Goal: Task Accomplishment & Management: Manage account settings

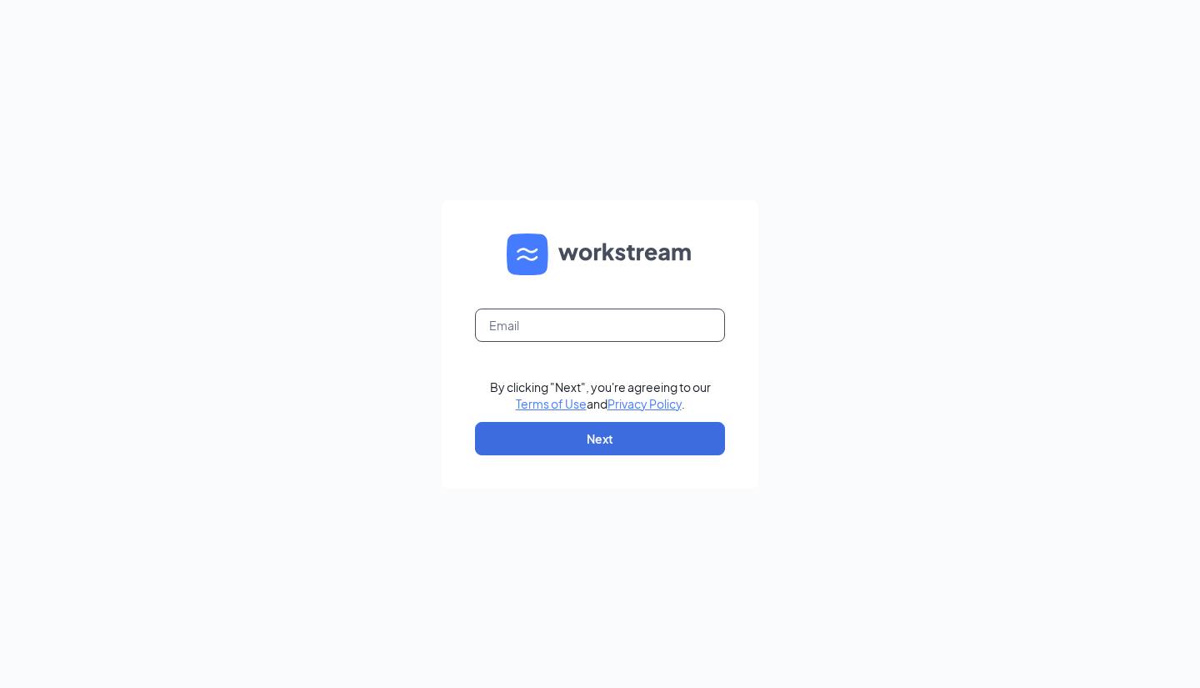
click at [594, 315] on input "text" at bounding box center [600, 324] width 250 height 33
type input "darcisnode@icloud.com"
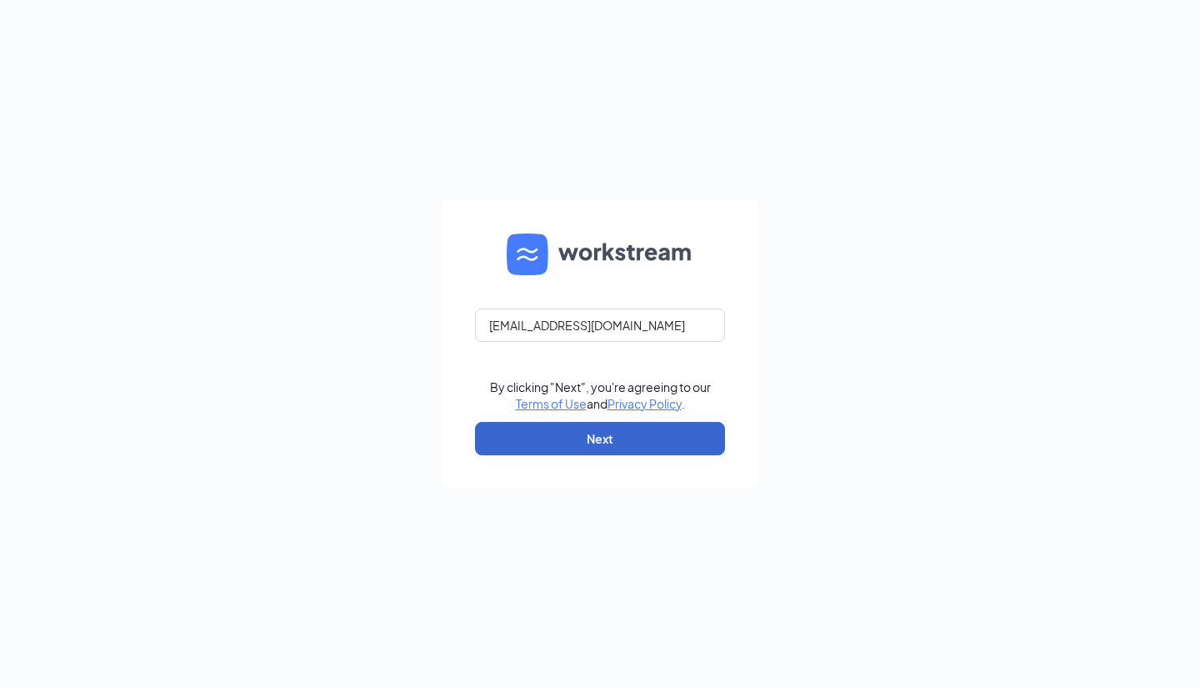
click at [573, 433] on button "Next" at bounding box center [600, 438] width 250 height 33
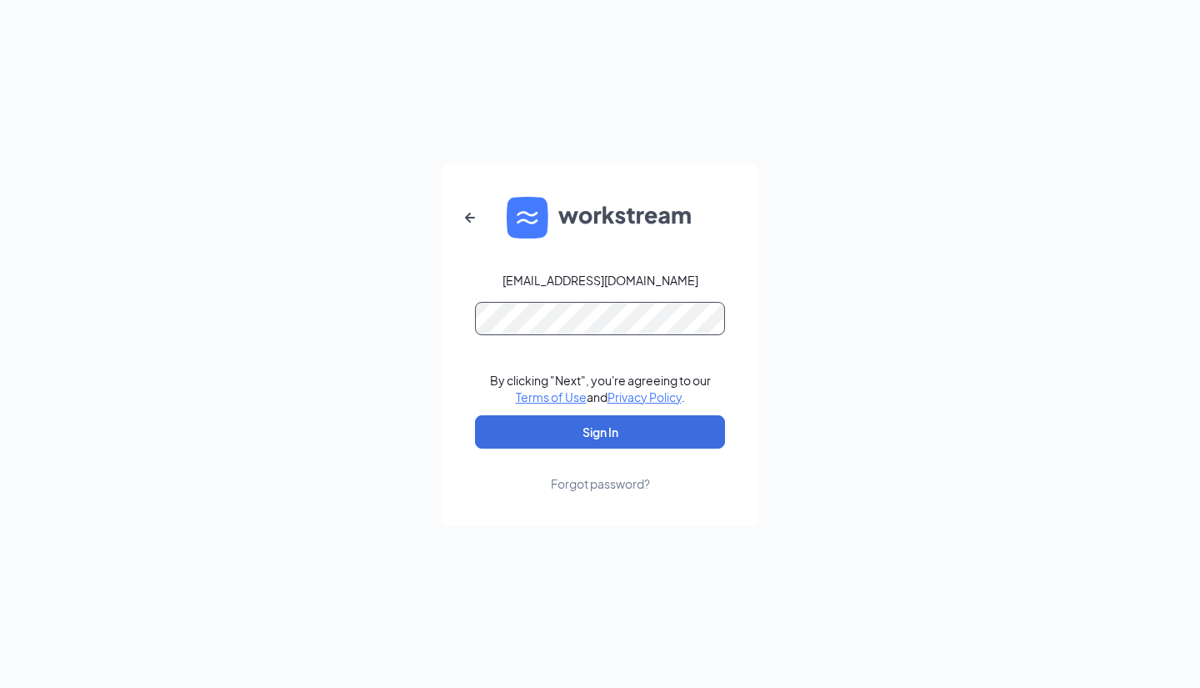
click at [600, 431] on button "Sign In" at bounding box center [600, 431] width 250 height 33
click at [603, 486] on div "Forgot password?" at bounding box center [600, 483] width 99 height 17
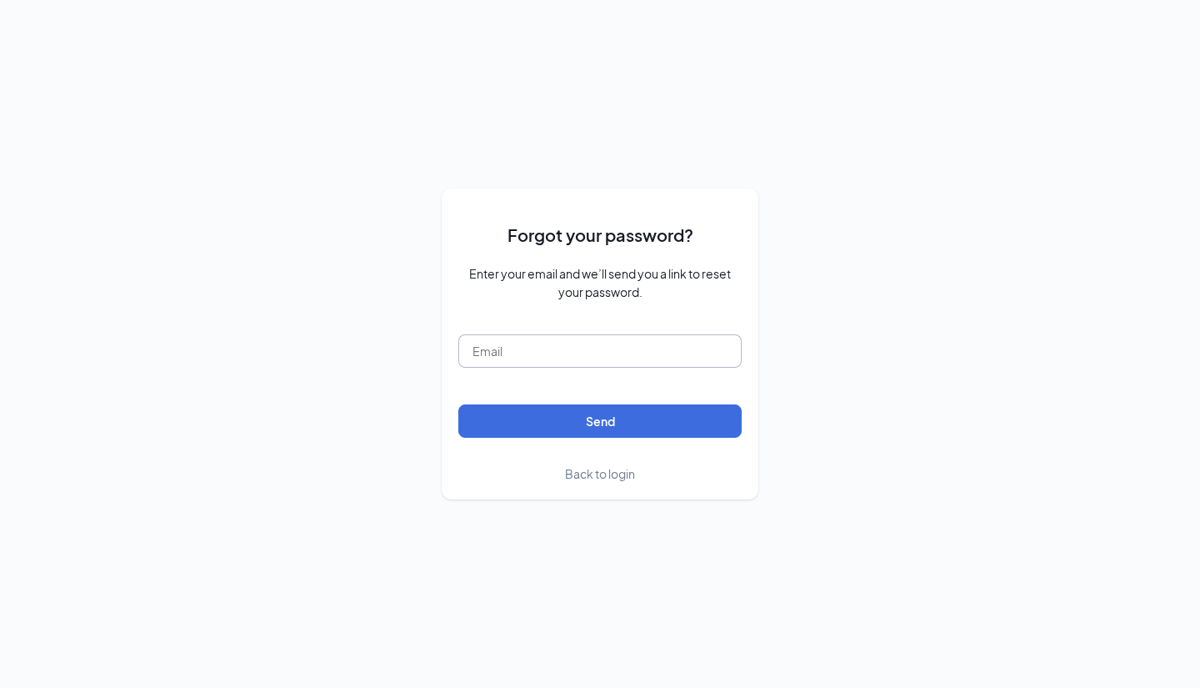
click at [546, 353] on input "text" at bounding box center [600, 350] width 283 height 33
type input "darcisnode@icloud.com"
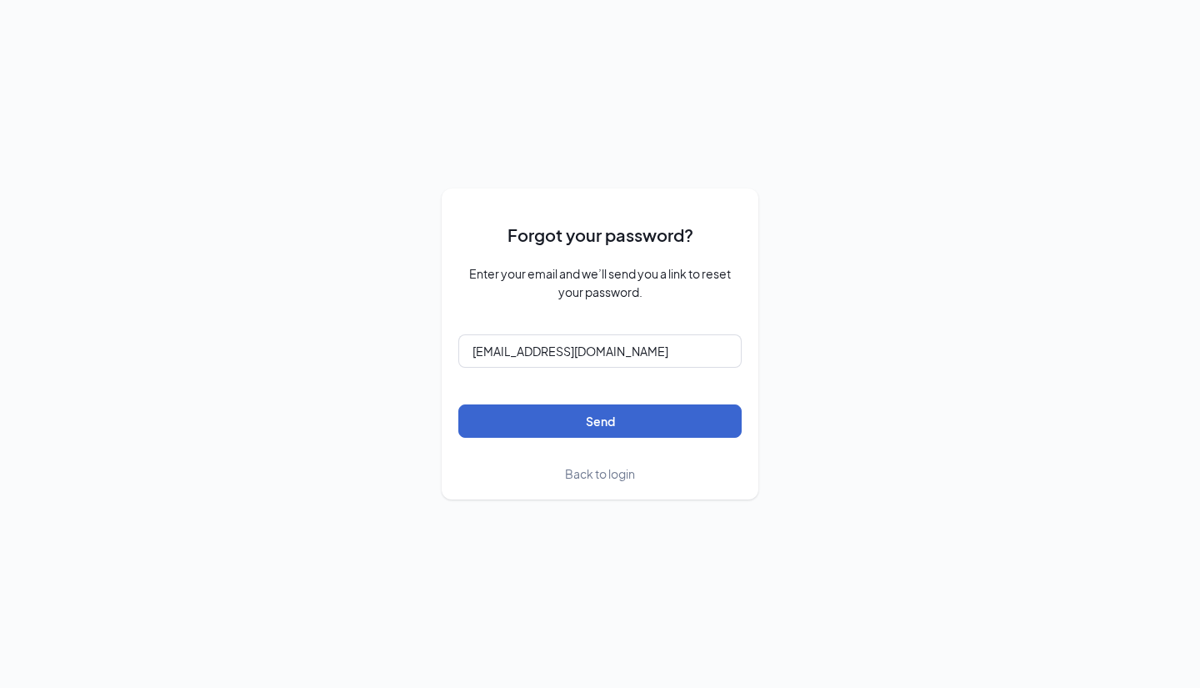
click at [520, 423] on button "Send" at bounding box center [600, 420] width 283 height 33
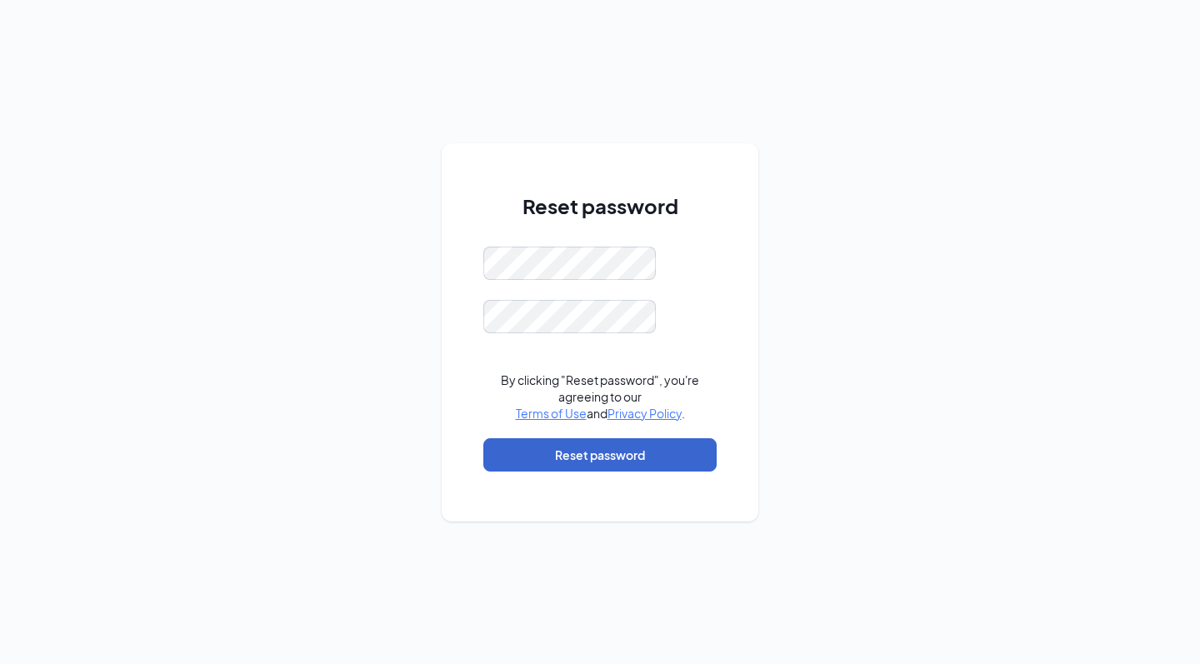
click at [576, 456] on button "Reset password" at bounding box center [600, 455] width 233 height 33
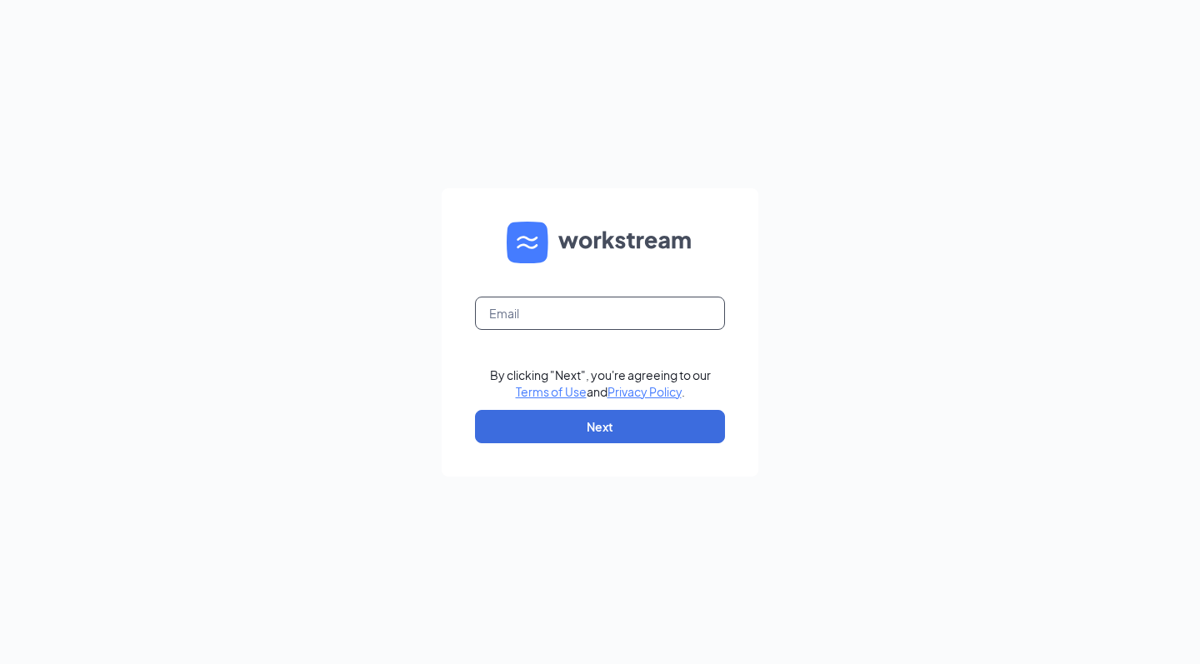
click at [589, 313] on input "text" at bounding box center [600, 313] width 250 height 33
type input "darcisnode@icloud.com"
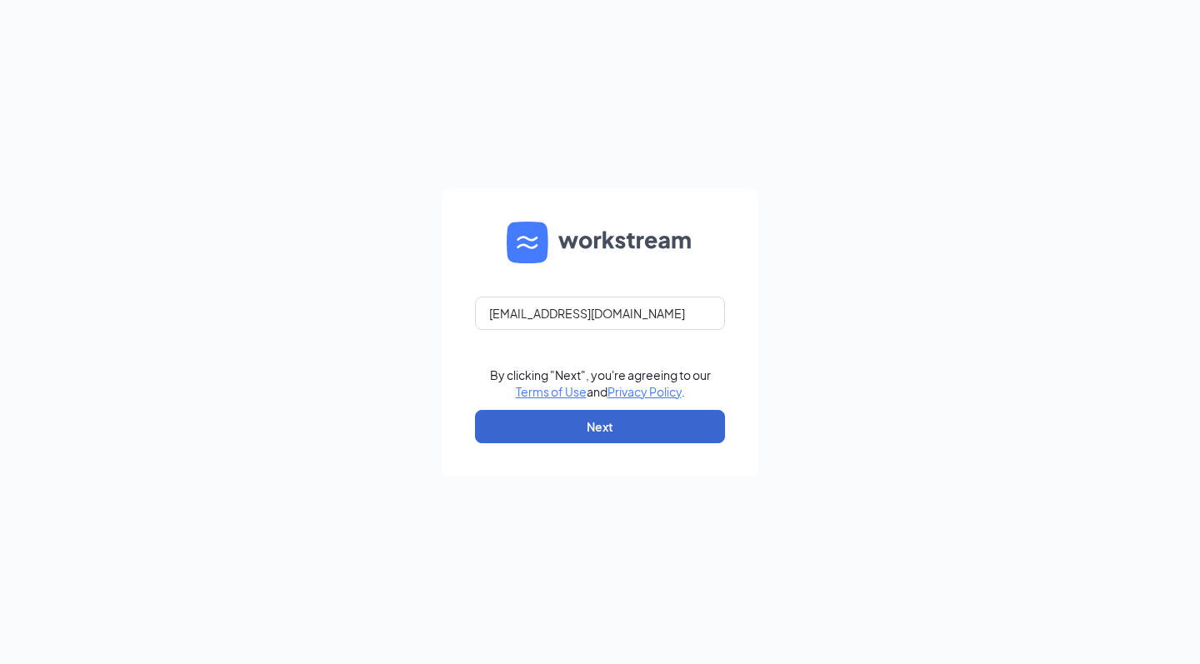
click at [575, 423] on button "Next" at bounding box center [600, 426] width 250 height 33
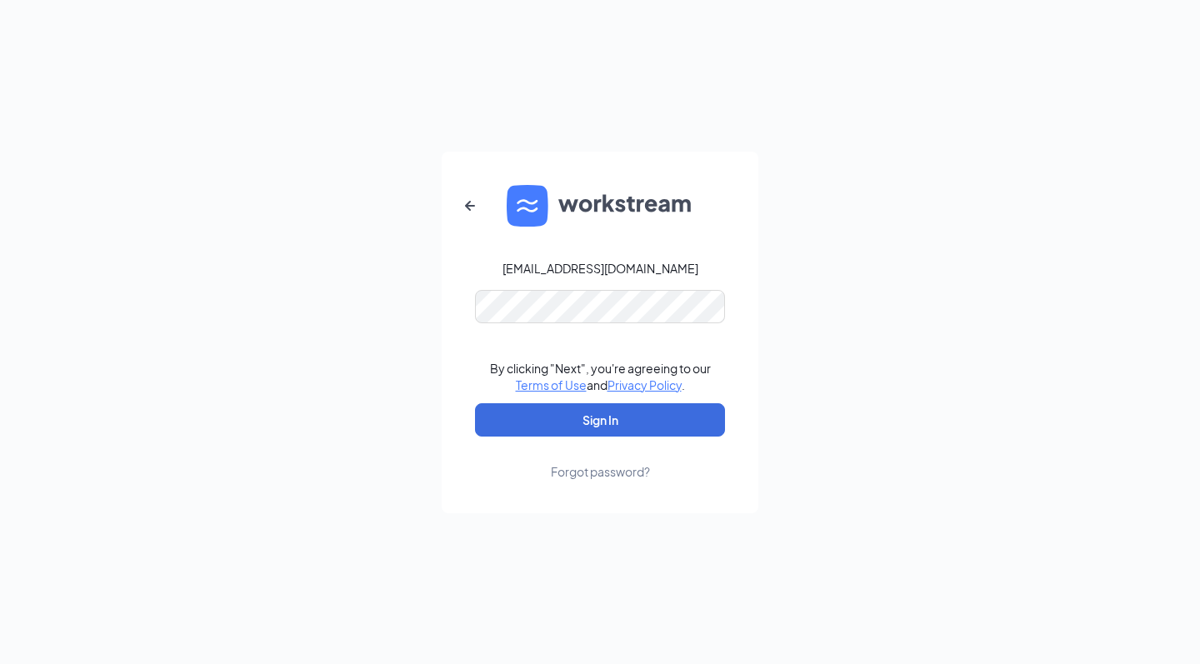
click at [570, 402] on form "darcisnode@icloud.com By clicking "Next", you're agreeing to our Terms of Use a…" at bounding box center [600, 333] width 317 height 362
click at [570, 416] on button "Sign In" at bounding box center [600, 419] width 250 height 33
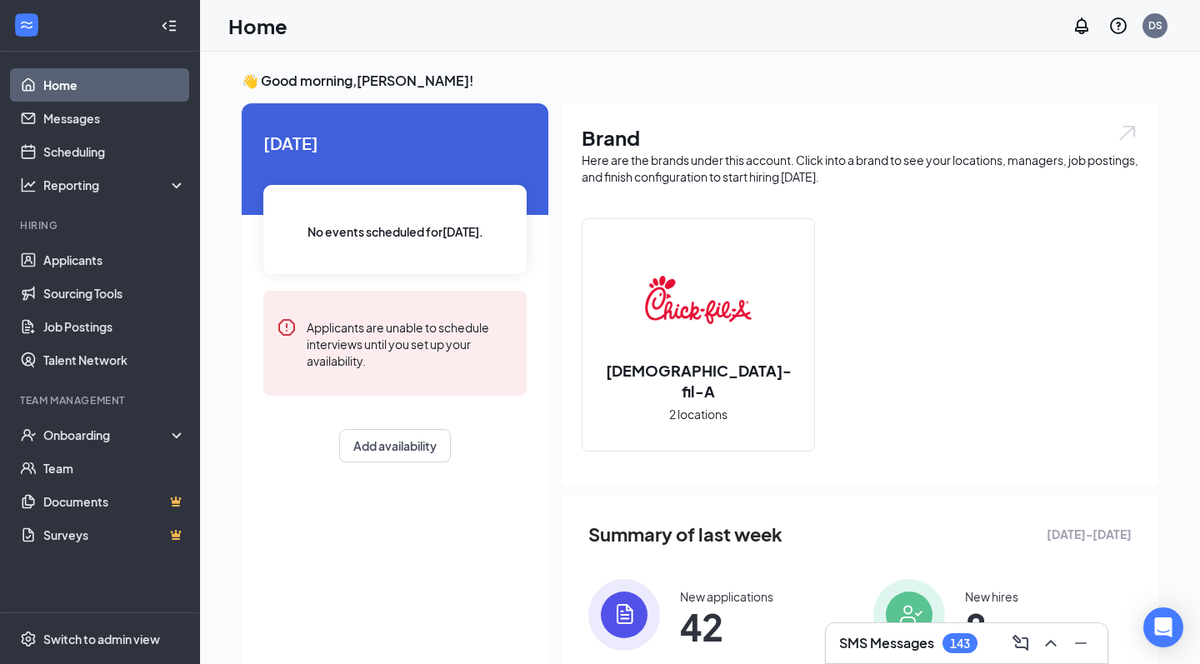
click at [909, 639] on h3 "SMS Messages" at bounding box center [886, 643] width 95 height 18
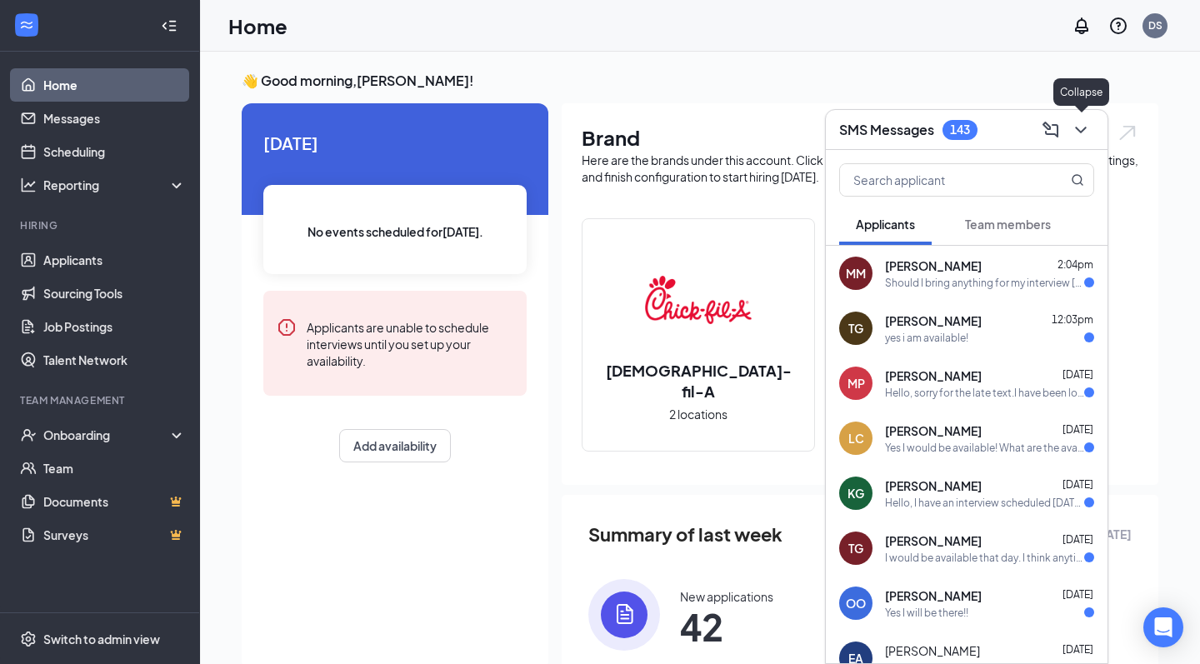
click at [1080, 125] on icon "ChevronDown" at bounding box center [1081, 130] width 20 height 20
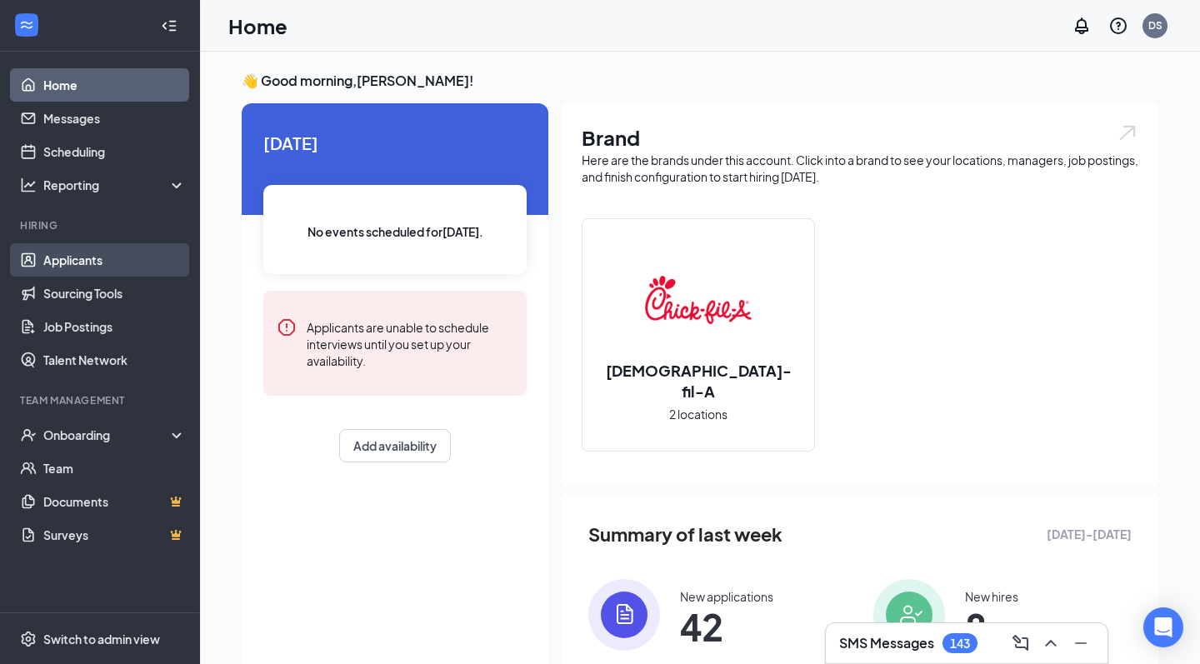
click at [52, 255] on link "Applicants" at bounding box center [114, 259] width 143 height 33
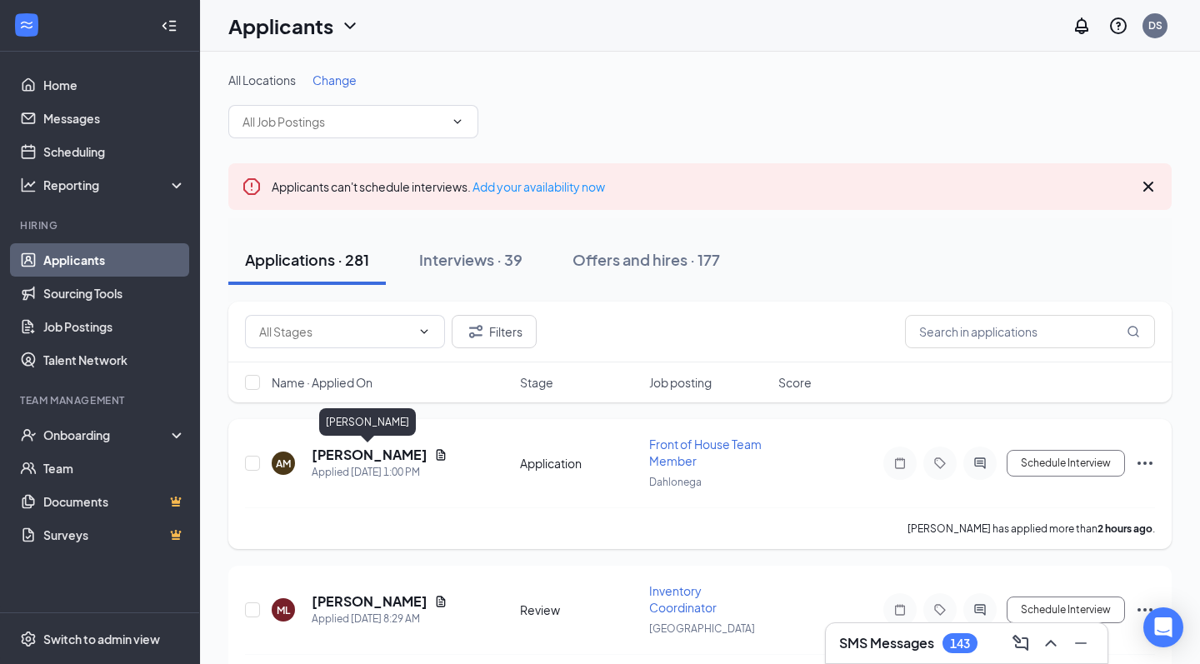
click at [402, 457] on h5 "Anna McKinney" at bounding box center [370, 455] width 116 height 18
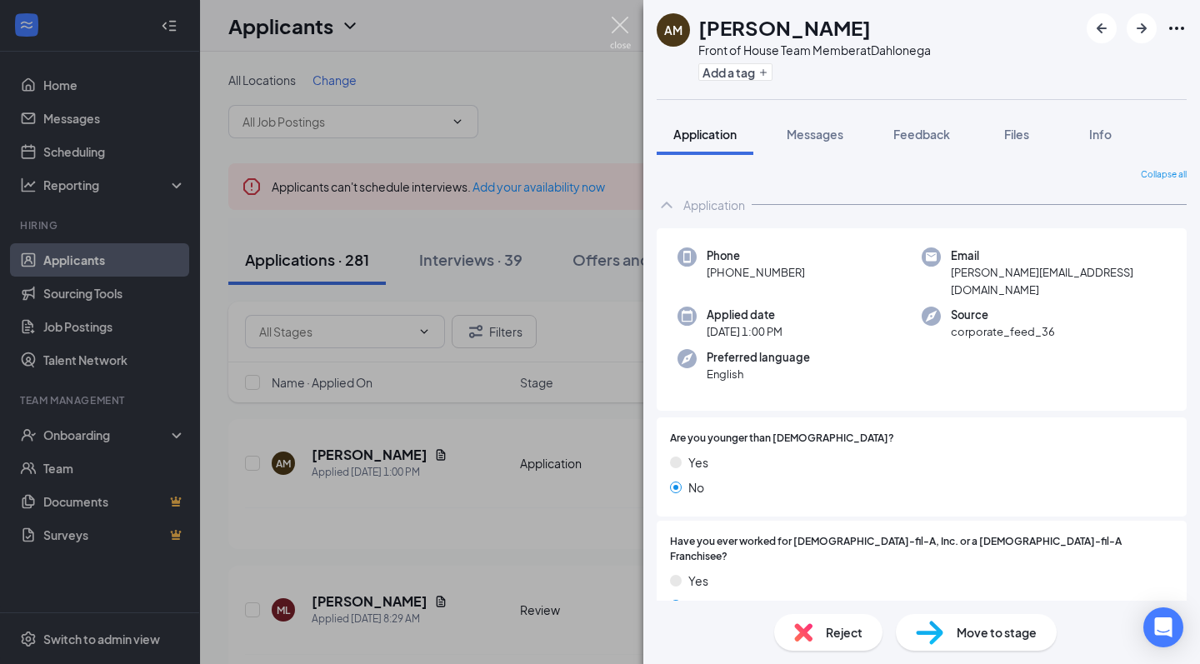
click at [622, 28] on img at bounding box center [620, 33] width 21 height 33
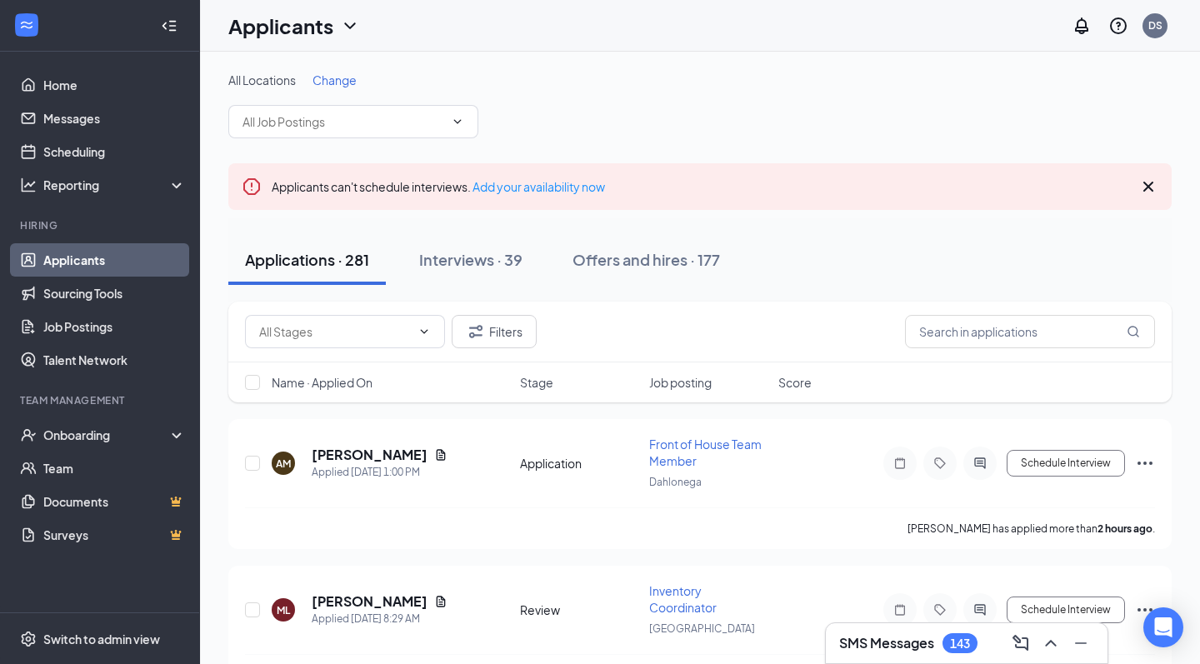
click at [648, 120] on div "All Locations Change" at bounding box center [700, 105] width 944 height 67
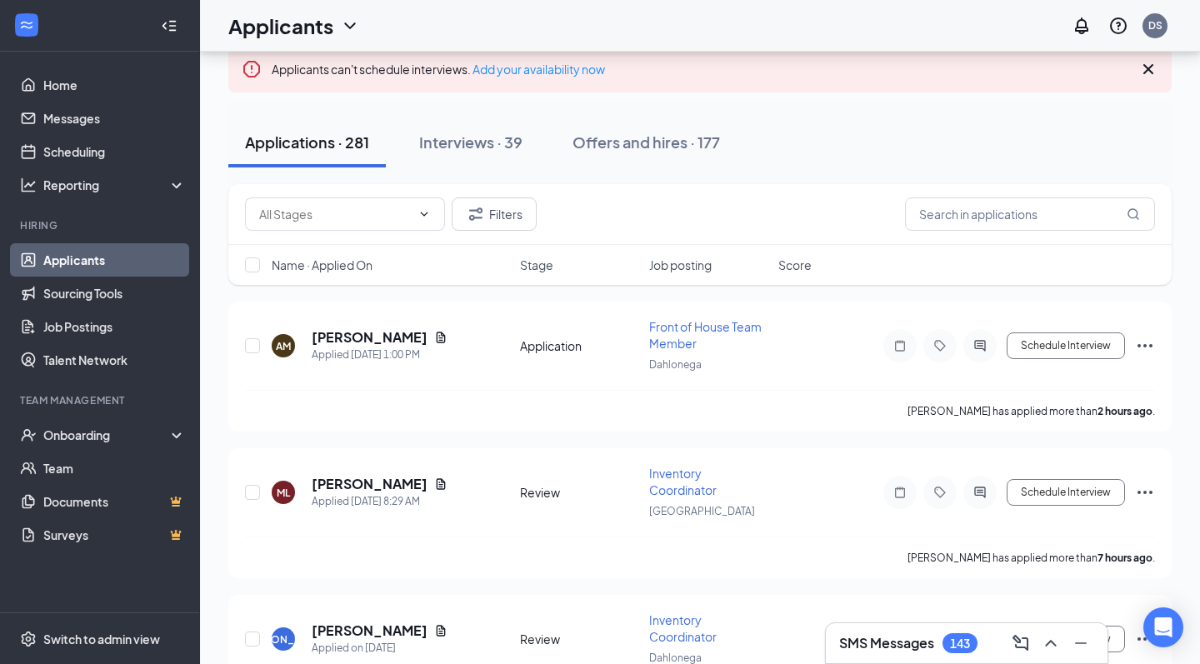
scroll to position [118, 0]
click at [357, 343] on h5 "Anna McKinney" at bounding box center [370, 337] width 116 height 18
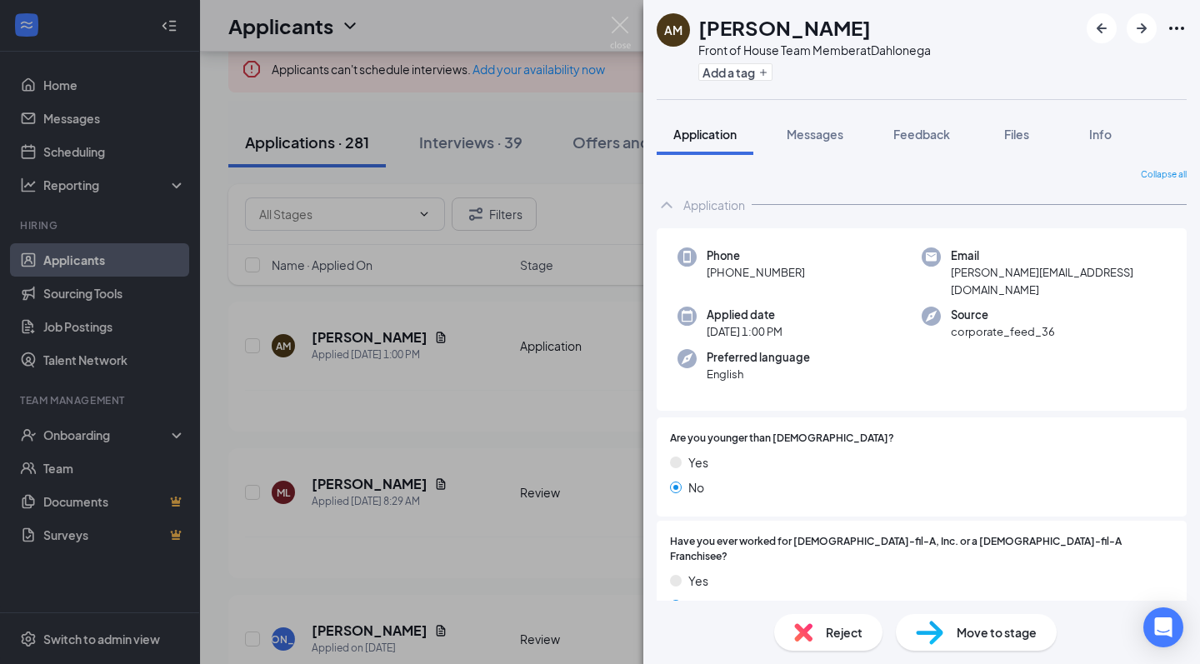
click at [935, 639] on img at bounding box center [930, 633] width 28 height 24
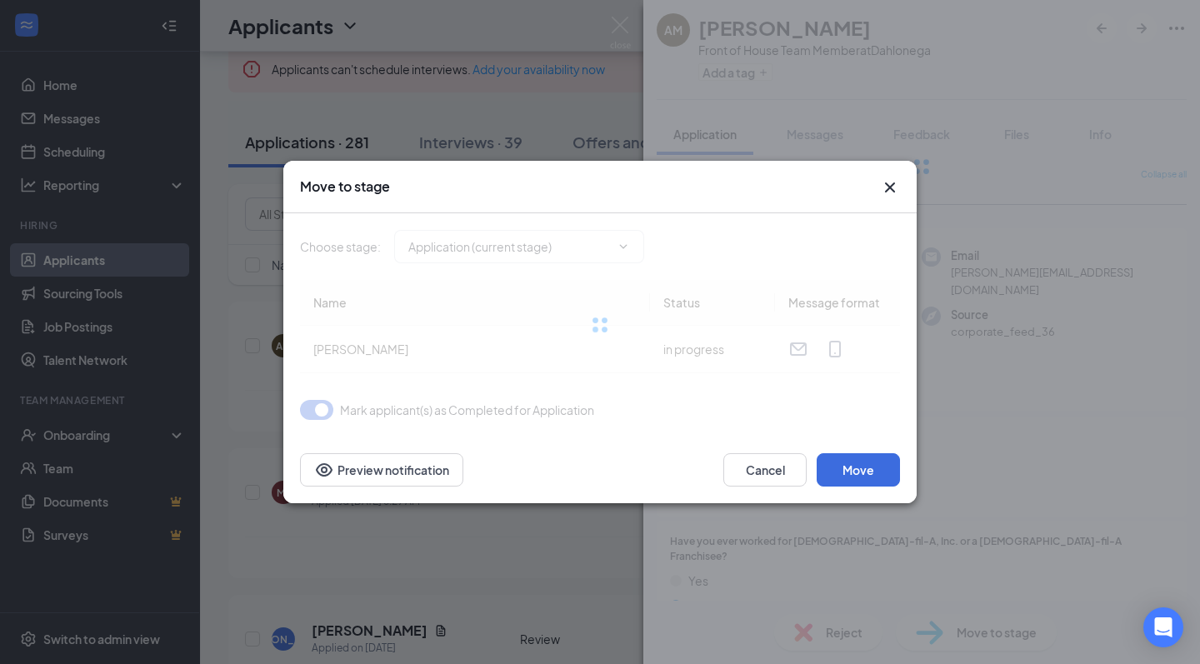
type input "Availability (next stage)"
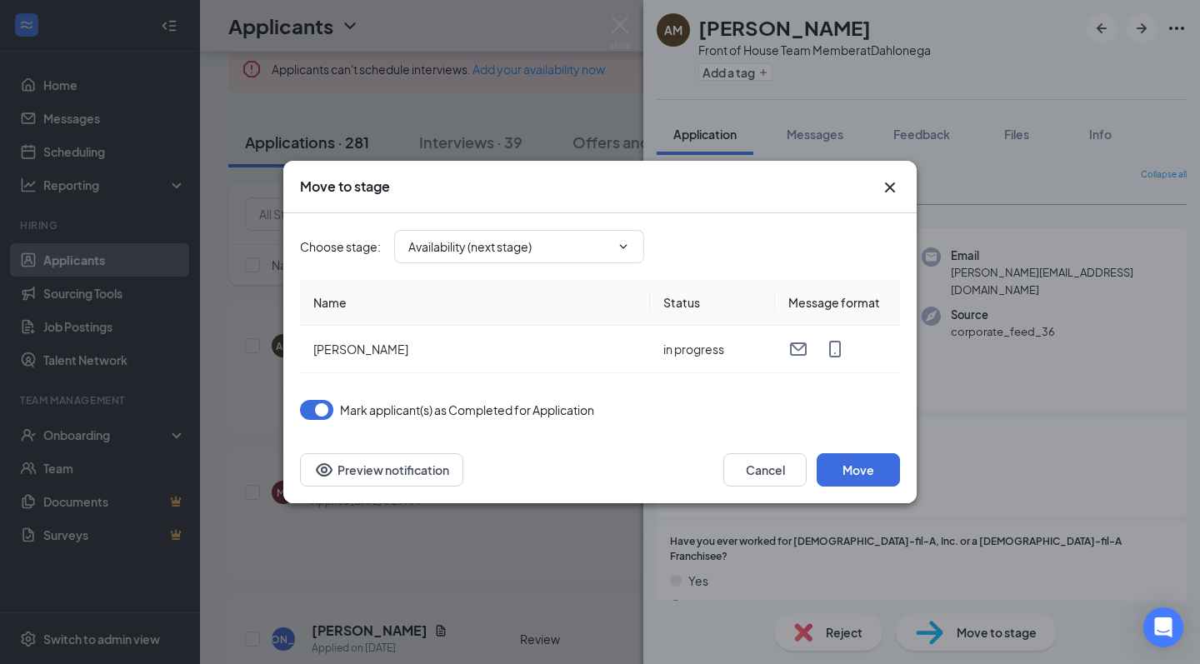
click at [889, 184] on icon "Cross" at bounding box center [890, 188] width 20 height 20
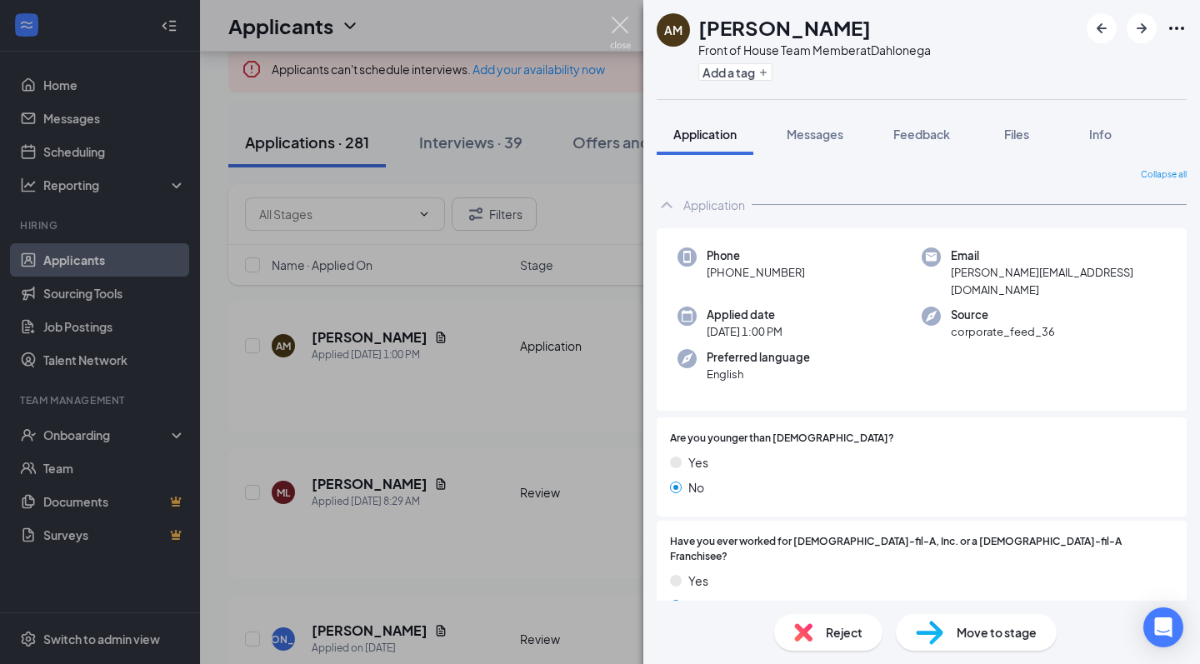
click at [619, 26] on img at bounding box center [620, 33] width 21 height 33
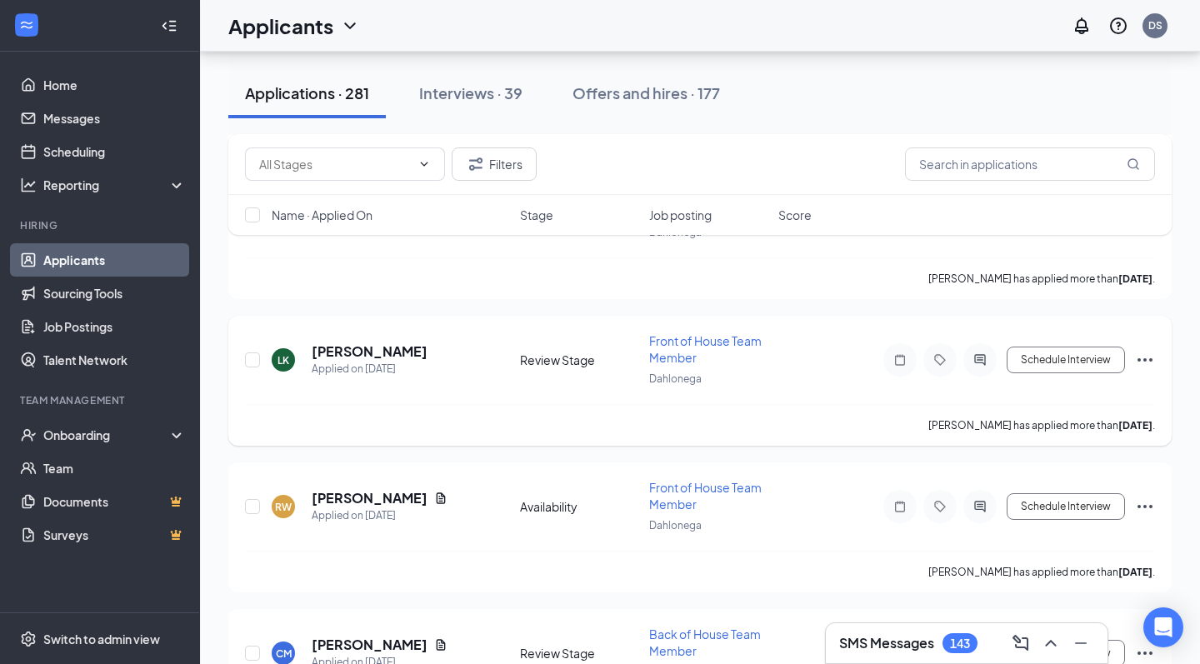
scroll to position [4660, 0]
click at [363, 353] on h5 "Liam Kearney" at bounding box center [370, 352] width 116 height 18
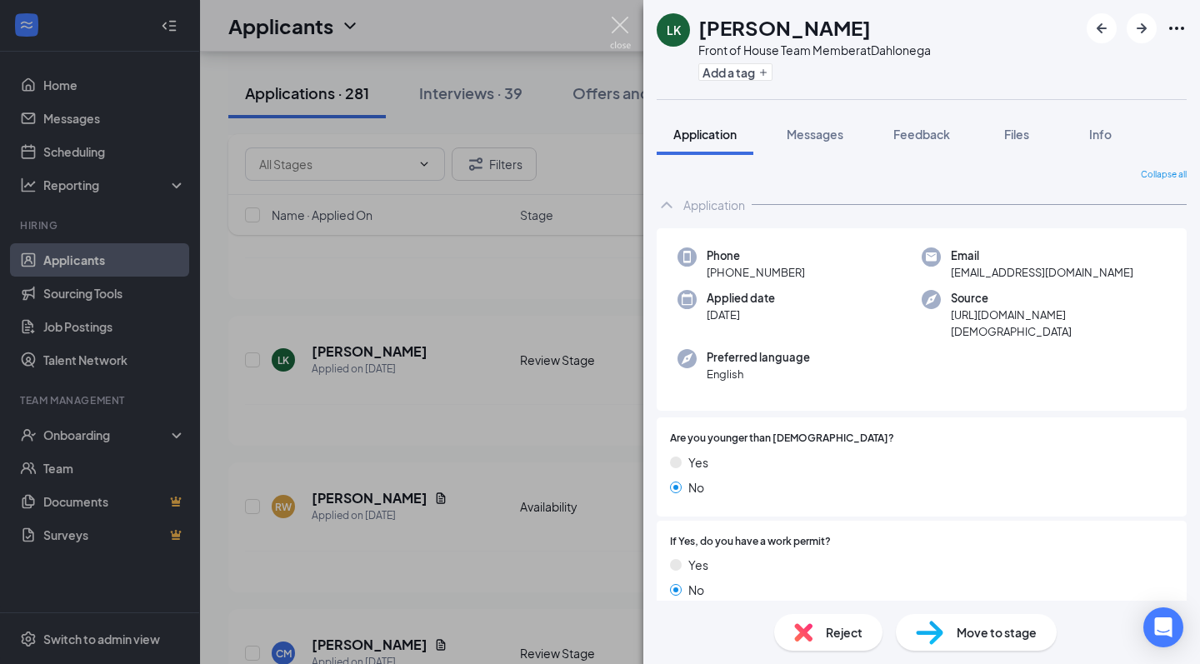
click at [623, 27] on img at bounding box center [620, 33] width 21 height 33
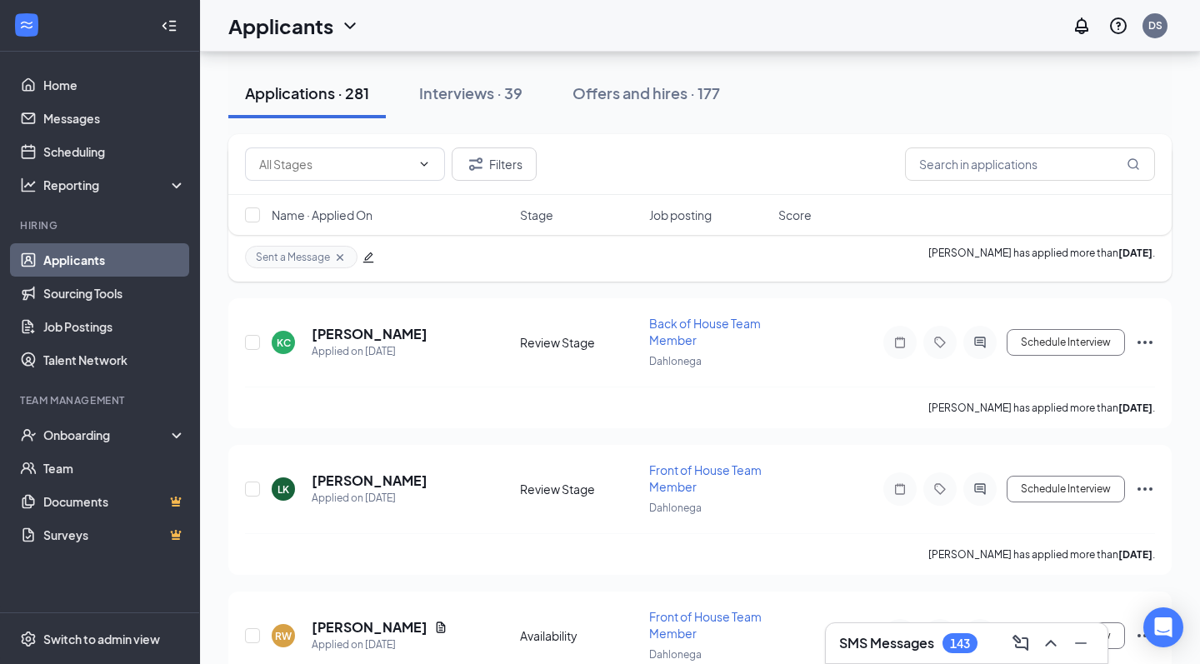
scroll to position [4536, 0]
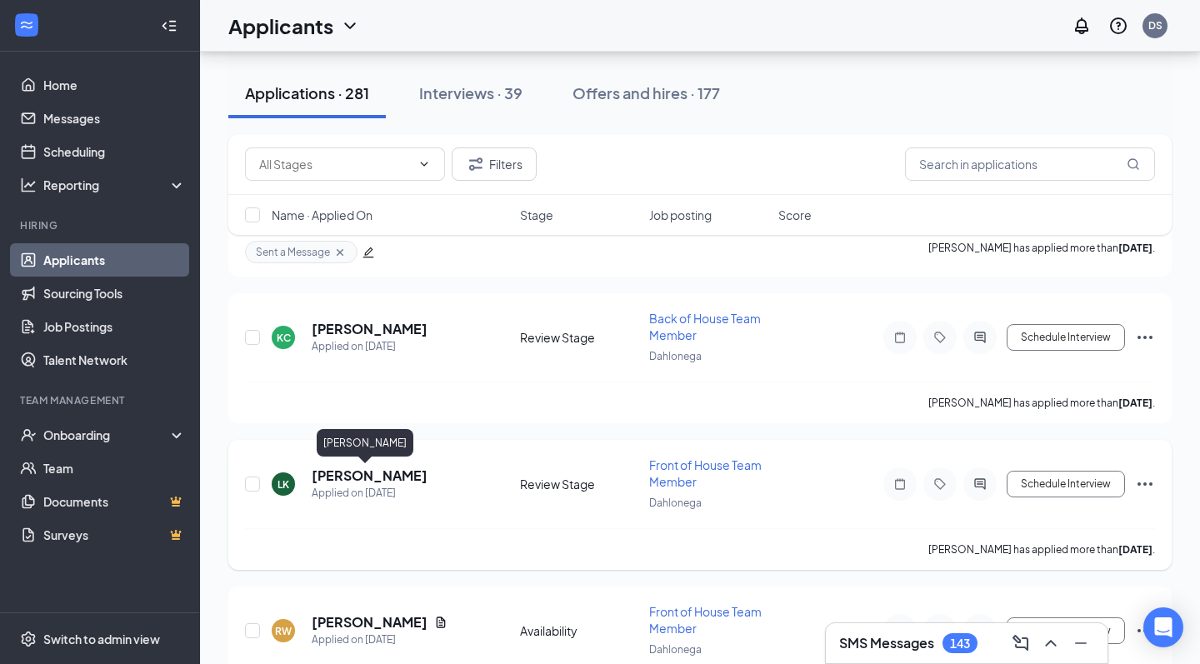
click at [359, 475] on h5 "Liam Kearney" at bounding box center [370, 476] width 116 height 18
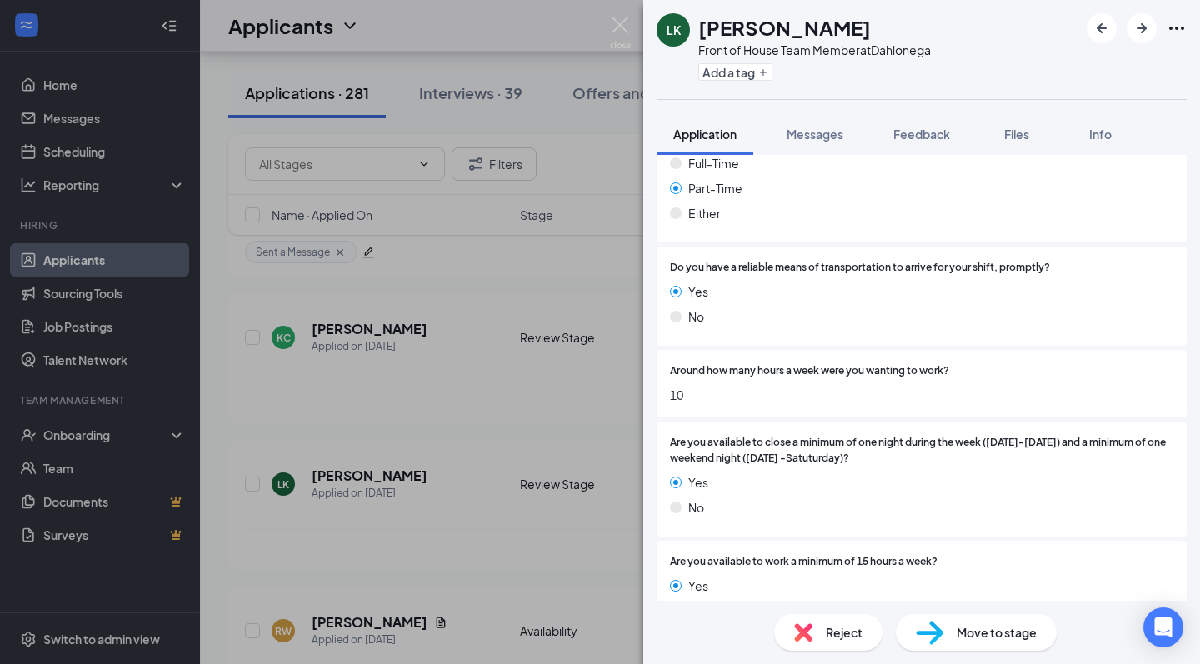
scroll to position [963, 0]
click at [742, 69] on button "Add a tag" at bounding box center [736, 72] width 74 height 18
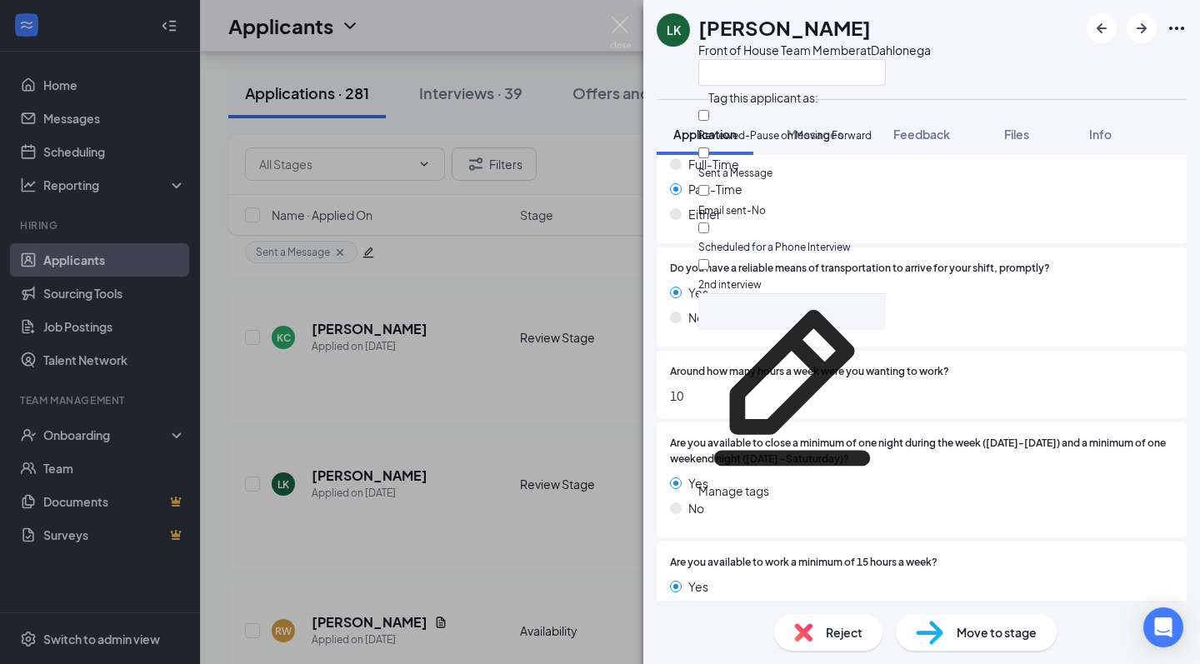
click at [894, 28] on div "Liam Kearney" at bounding box center [815, 27] width 233 height 28
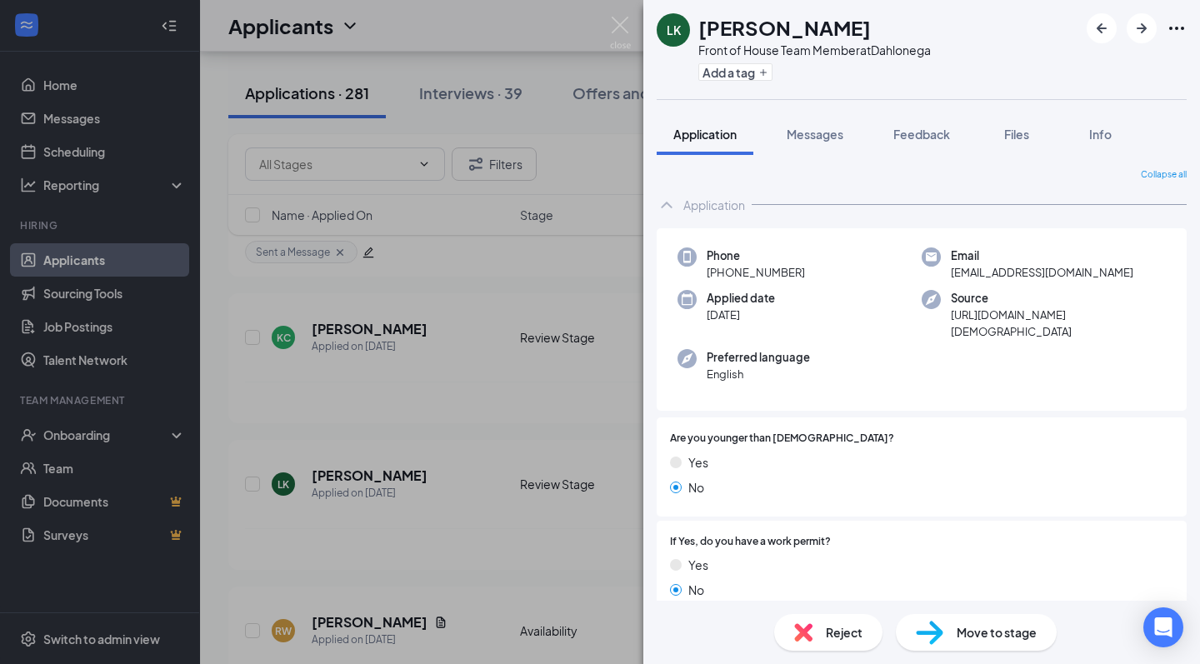
scroll to position [0, 0]
click at [799, 141] on span "Messages" at bounding box center [815, 134] width 57 height 15
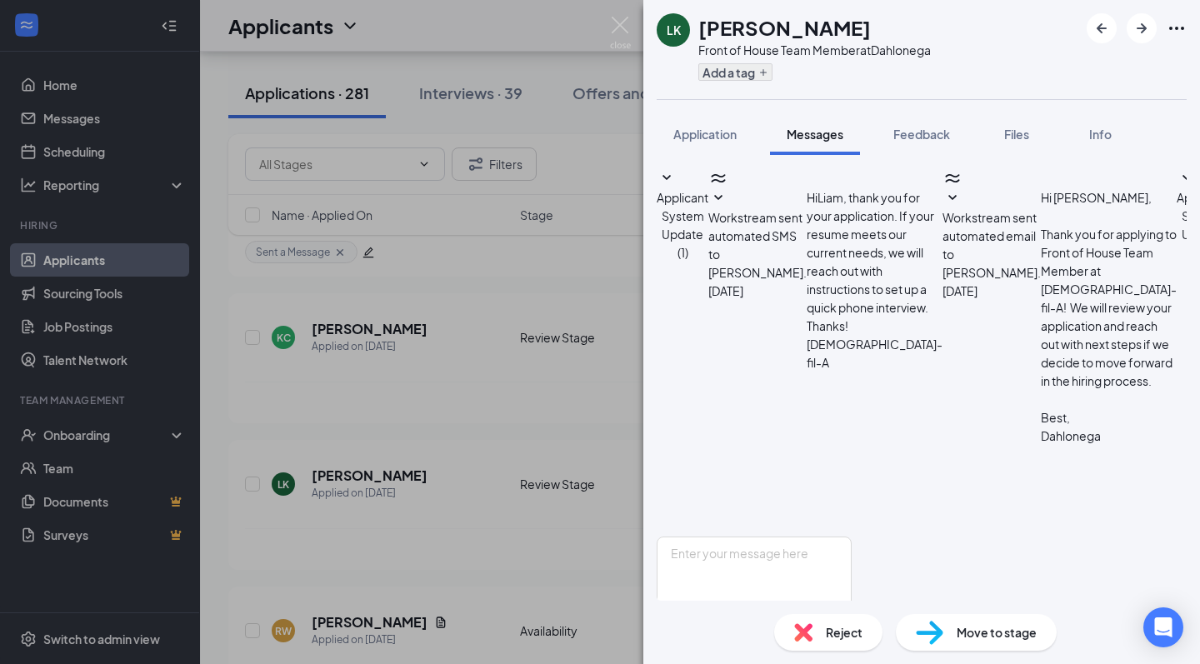
click at [729, 68] on button "Add a tag" at bounding box center [736, 72] width 74 height 18
click at [913, 74] on div at bounding box center [815, 72] width 233 height 28
click at [709, 75] on button "Add a tag" at bounding box center [736, 72] width 74 height 18
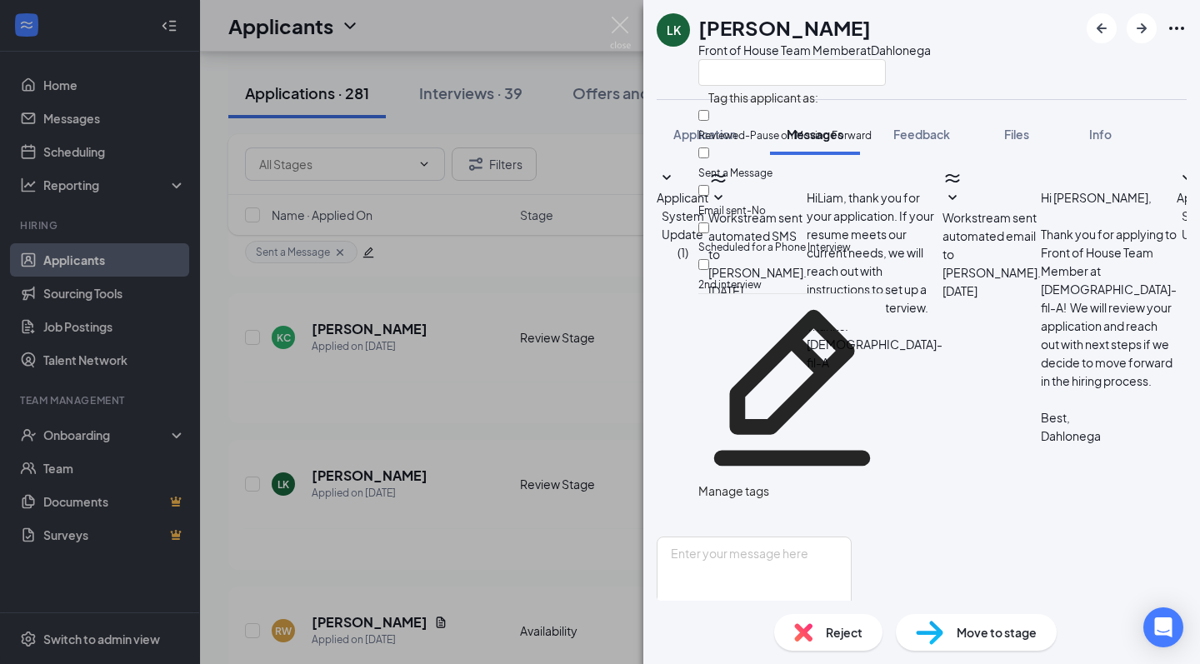
click at [925, 68] on div at bounding box center [815, 72] width 233 height 28
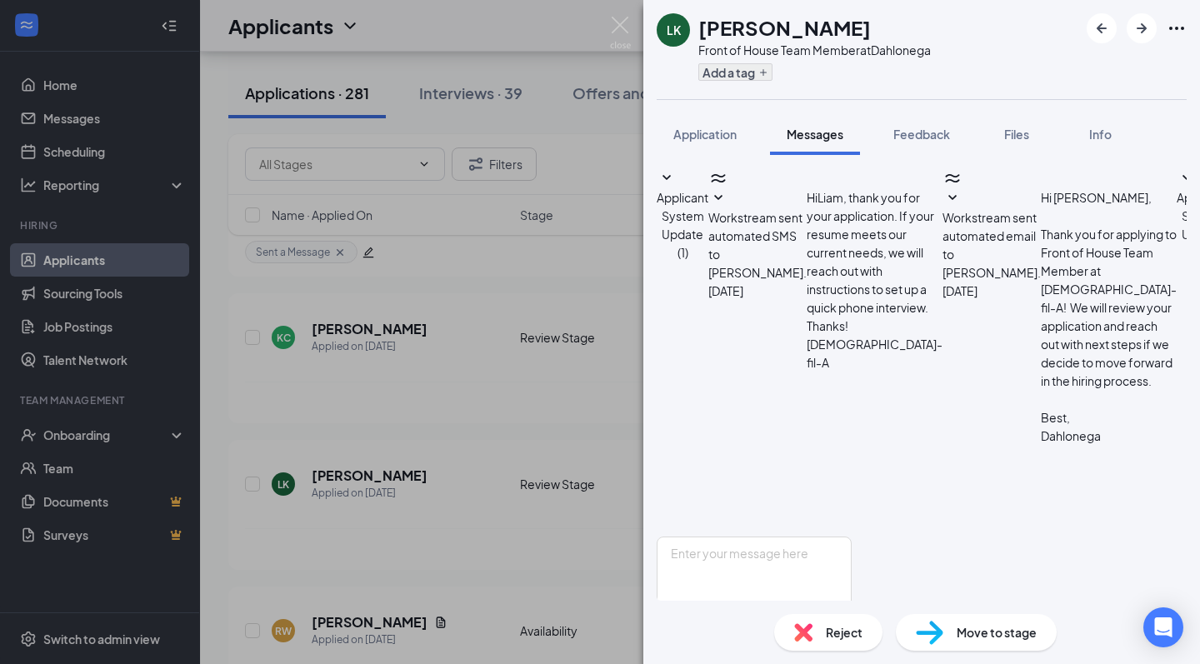
click at [739, 77] on button "Add a tag" at bounding box center [736, 72] width 74 height 18
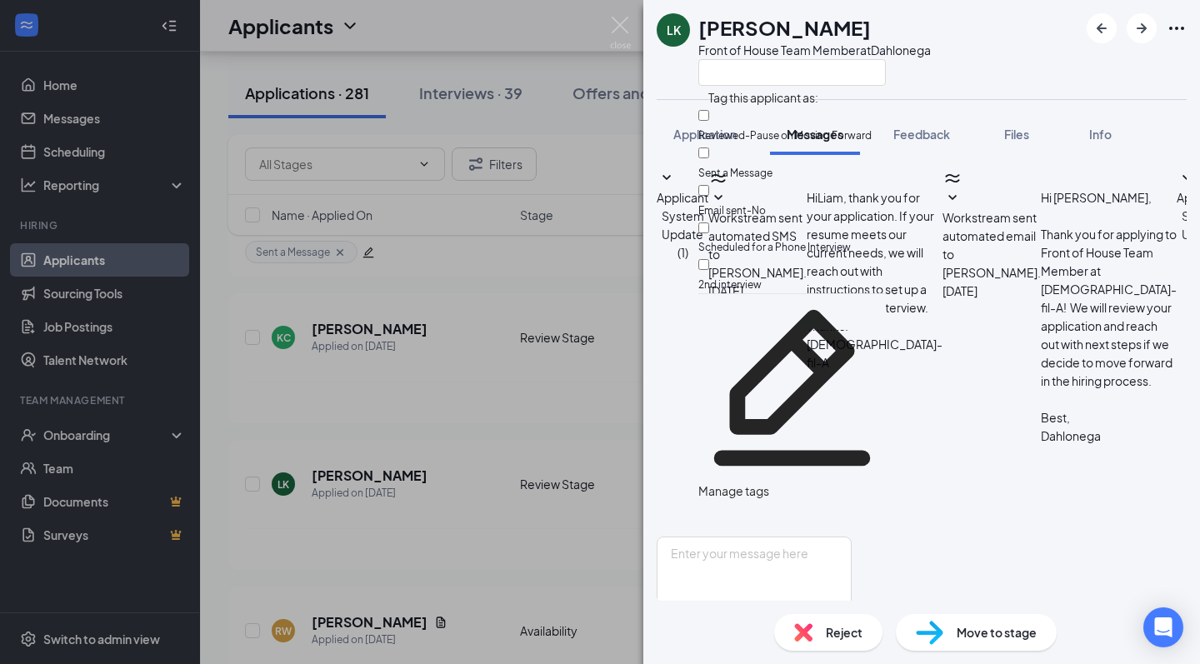
scroll to position [353, 0]
click at [772, 167] on span "Sent a Message" at bounding box center [736, 173] width 74 height 13
click at [709, 148] on input "Sent a Message" at bounding box center [704, 153] width 11 height 11
checkbox input "false"
click at [946, 51] on div "LK Liam Kearney Front of House Team Member at Dahlonega" at bounding box center [922, 49] width 557 height 99
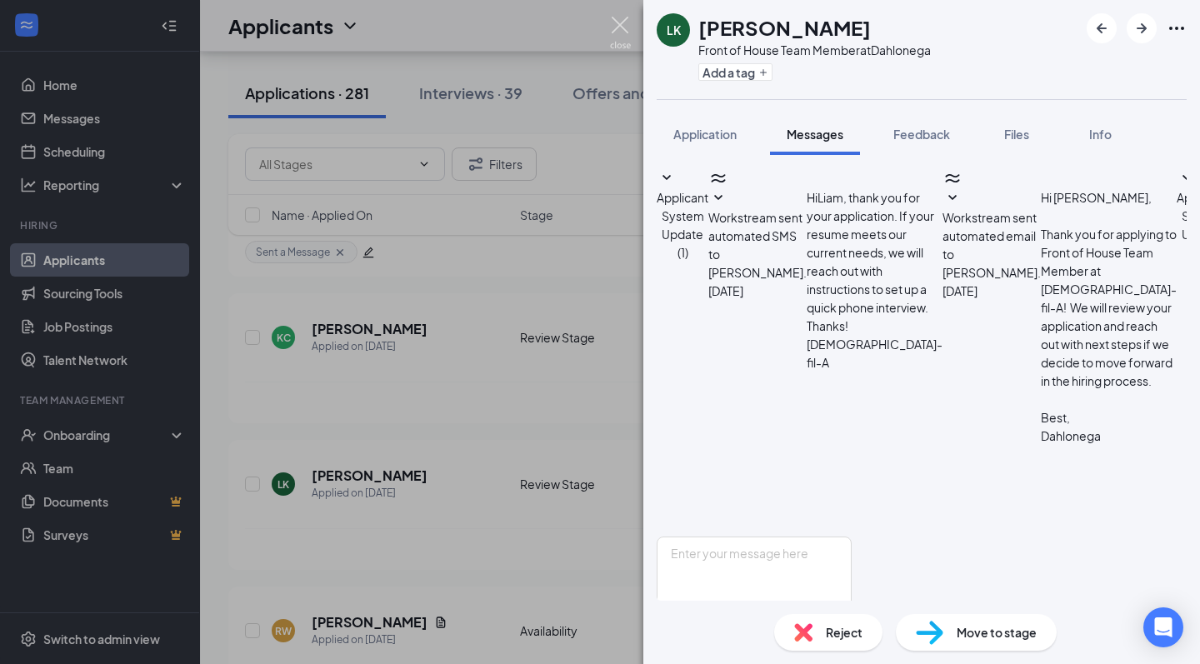
click at [623, 35] on img at bounding box center [620, 33] width 21 height 33
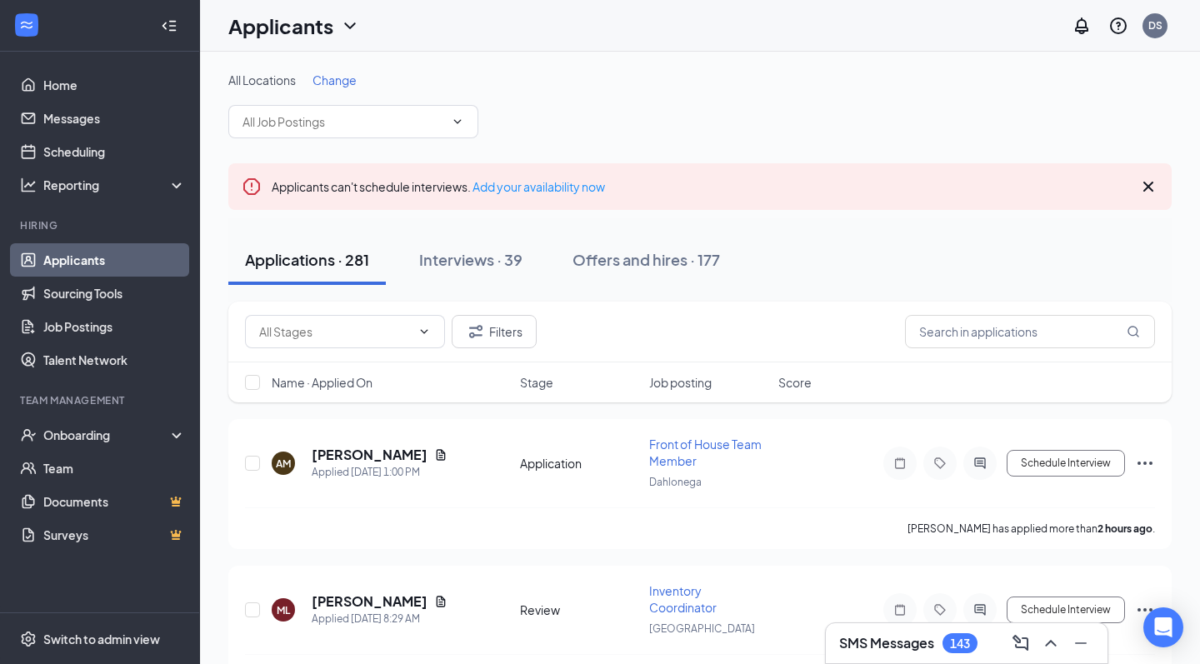
click at [780, 227] on div "Applications · 281 Interviews · 39 Offers and hires · 177" at bounding box center [700, 259] width 944 height 83
